Goal: Task Accomplishment & Management: Complete application form

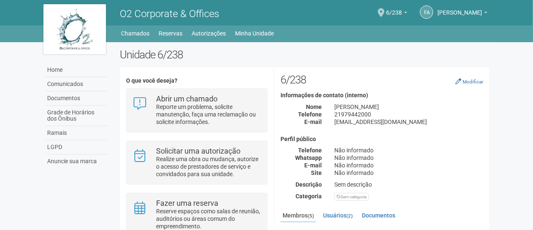
drag, startPoint x: 489, startPoint y: 100, endPoint x: 492, endPoint y: 121, distance: 21.4
click at [492, 121] on div "Unidade 6/238 O que você deseja? Abrir um chamado Reporte um problema, solicite…" at bounding box center [304, 179] width 383 height 263
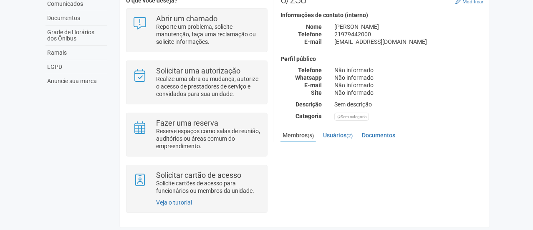
scroll to position [81, 0]
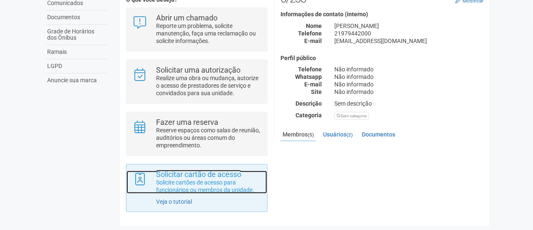
click at [186, 189] on p "Solicite cartões de acesso para funcionários ou membros da unidade." at bounding box center [208, 186] width 105 height 15
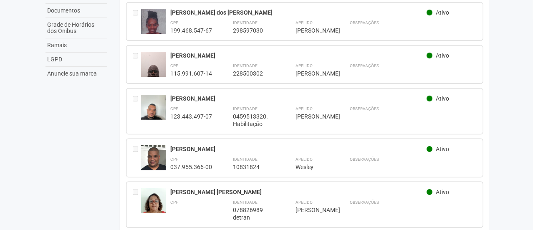
scroll to position [88, 0]
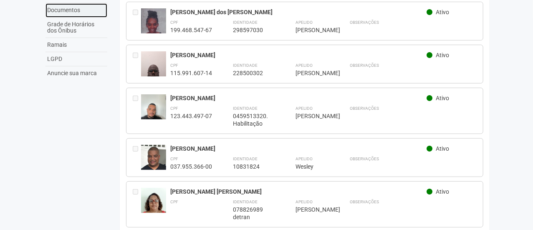
click at [73, 14] on link "Documentos" at bounding box center [76, 10] width 62 height 14
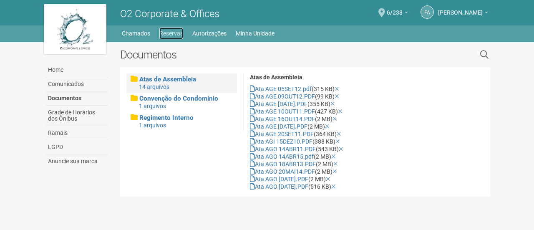
click at [171, 32] on link "Reservas" at bounding box center [171, 34] width 24 height 12
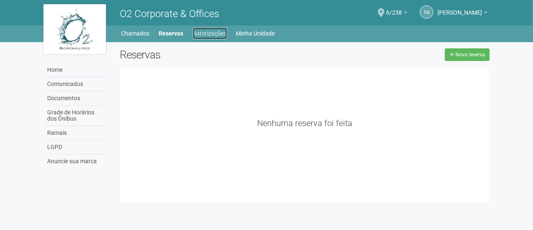
click at [194, 36] on link "Autorizações" at bounding box center [210, 34] width 34 height 12
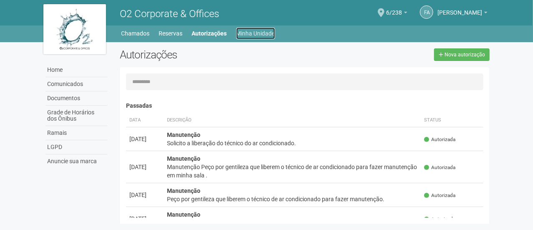
click at [254, 36] on link "Minha Unidade" at bounding box center [255, 34] width 39 height 12
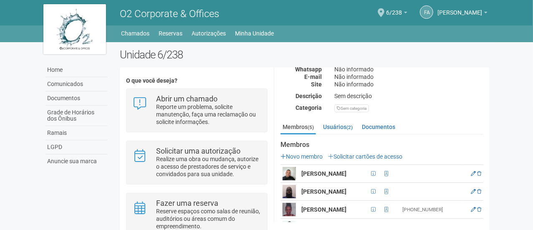
scroll to position [93, 0]
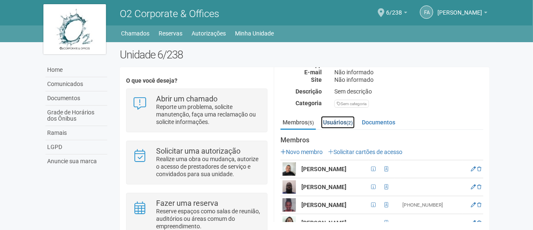
click at [336, 124] on link "Usuários (2)" at bounding box center [338, 122] width 34 height 13
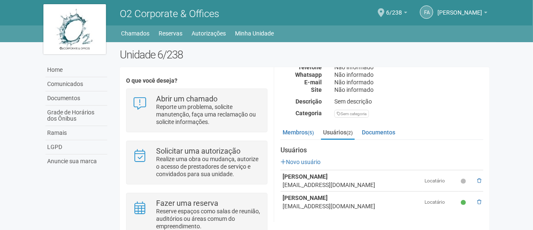
click at [461, 181] on icon at bounding box center [463, 181] width 5 height 5
click at [375, 135] on link "Documentos" at bounding box center [379, 132] width 38 height 13
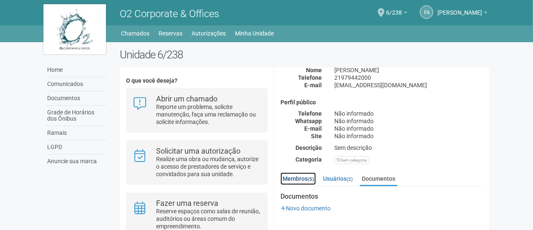
click at [303, 180] on link "Membros (5)" at bounding box center [297, 178] width 35 height 13
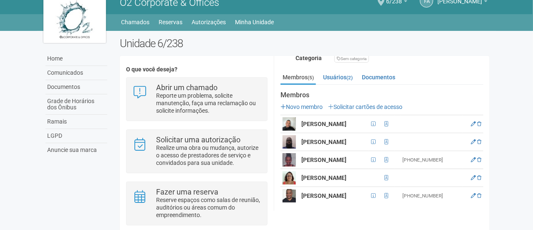
scroll to position [130, 0]
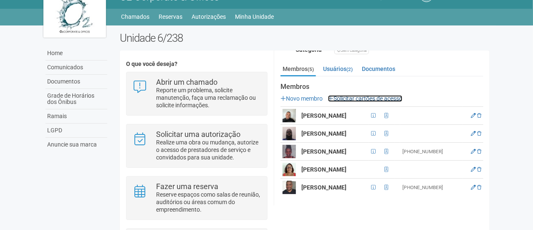
click at [380, 99] on link "Solicitar cartões de acesso" at bounding box center [365, 98] width 74 height 7
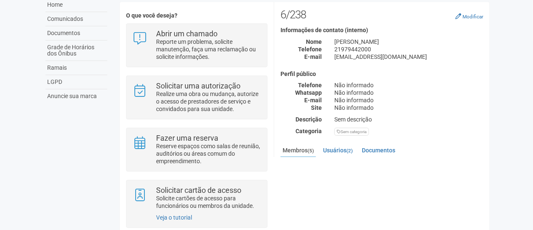
scroll to position [67, 0]
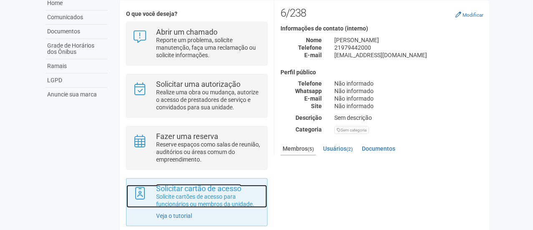
click at [185, 197] on p "Solicite cartões de acesso para funcionários ou membros da unidade." at bounding box center [208, 200] width 105 height 15
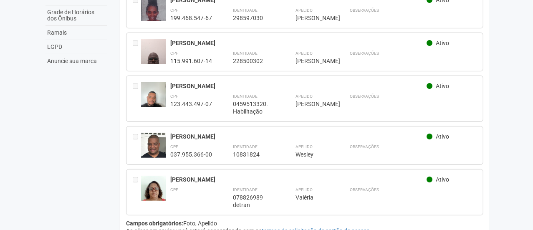
scroll to position [117, 0]
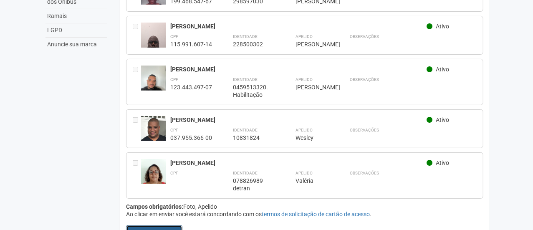
click at [172, 226] on button "Enviar solicitação" at bounding box center [154, 232] width 56 height 14
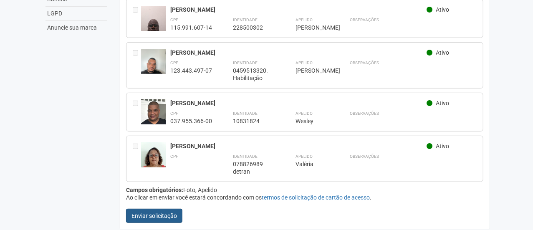
scroll to position [135, 0]
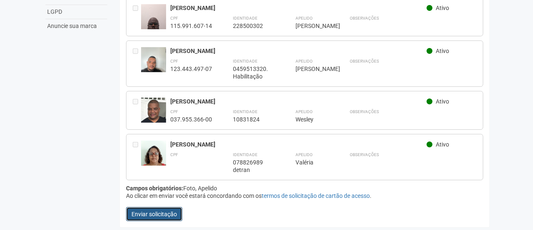
click at [164, 211] on button "Enviar solicitação" at bounding box center [154, 214] width 56 height 14
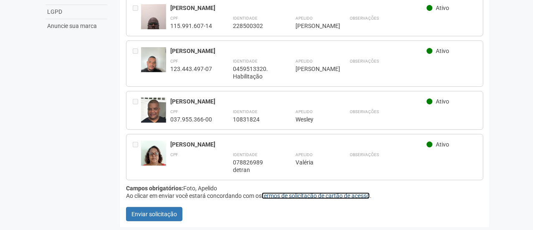
click at [272, 195] on link "termos de solicitação de cartão de acesso" at bounding box center [316, 195] width 108 height 7
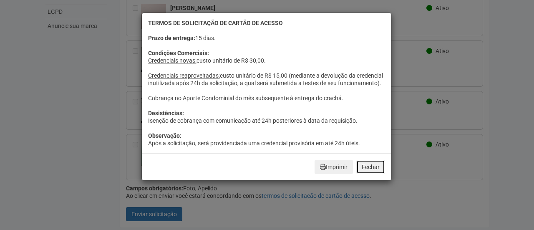
click at [368, 172] on button "Fechar" at bounding box center [370, 167] width 29 height 14
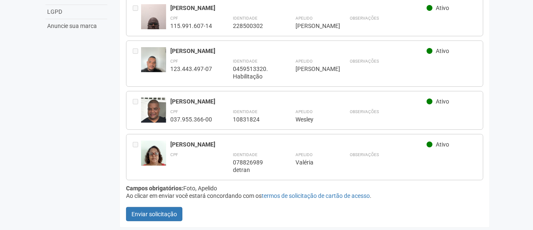
click at [84, 135] on div "Home Comunicados Documentos Grade de Horários dos Ônibus Ramais LGPD Anuncie su…" at bounding box center [266, 69] width 459 height 325
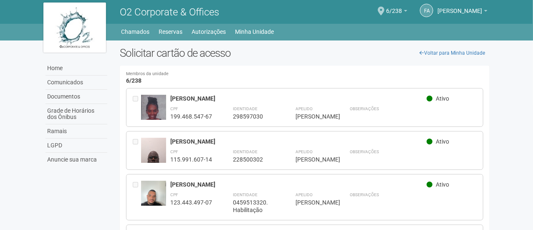
scroll to position [0, 0]
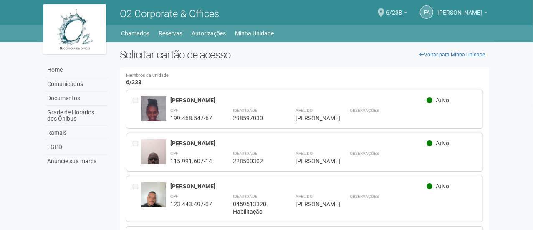
click at [451, 15] on span "[PERSON_NAME]" at bounding box center [459, 8] width 45 height 15
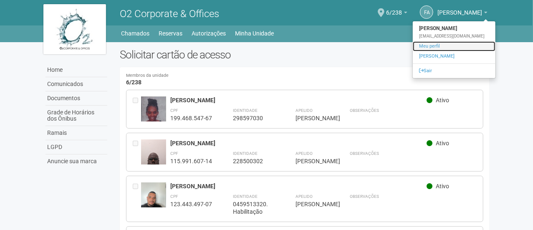
click at [436, 45] on link "Meu perfil" at bounding box center [454, 46] width 83 height 10
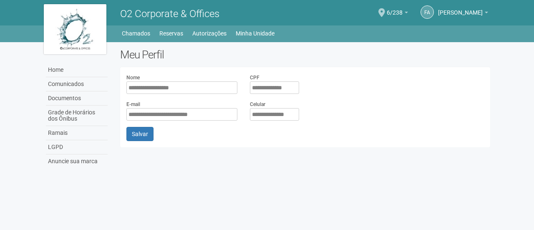
click at [399, 88] on div "**********" at bounding box center [305, 99] width 370 height 53
click at [69, 68] on link "Home" at bounding box center [77, 70] width 62 height 14
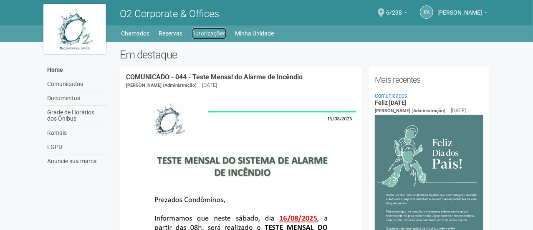
click at [219, 34] on link "Autorizações" at bounding box center [209, 34] width 34 height 12
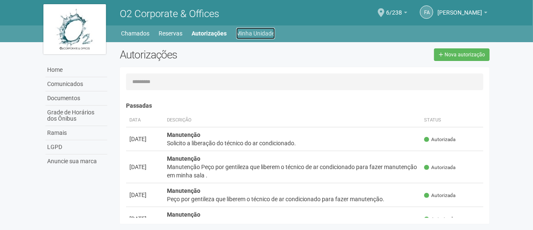
click at [240, 30] on link "Minha Unidade" at bounding box center [255, 34] width 39 height 12
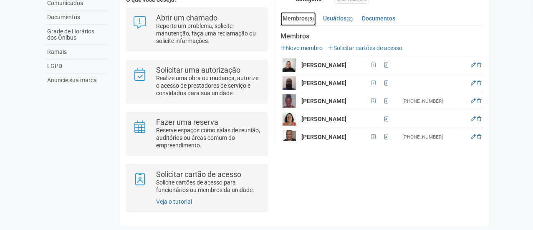
scroll to position [117, 0]
click at [471, 84] on icon at bounding box center [473, 82] width 5 height 5
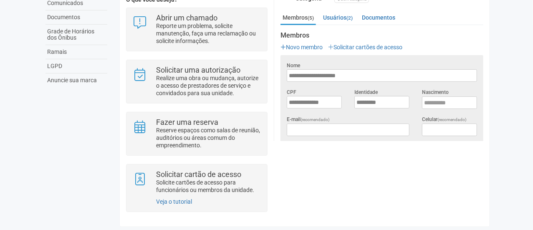
scroll to position [0, 0]
click at [373, 44] on link "Solicitar cartões de acesso" at bounding box center [365, 47] width 74 height 7
